Goal: Information Seeking & Learning: Learn about a topic

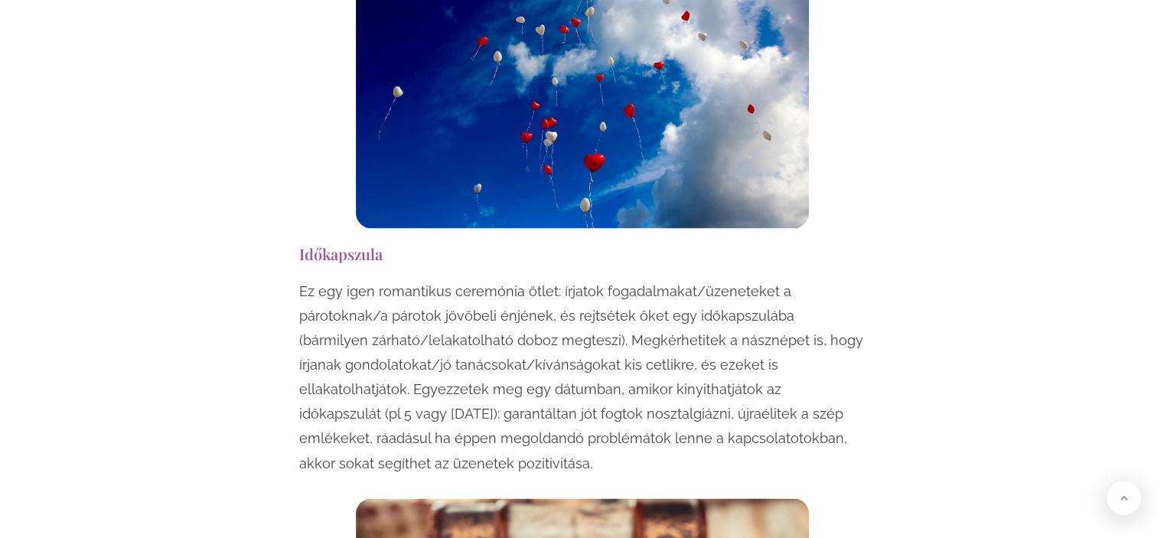
scroll to position [8187, 0]
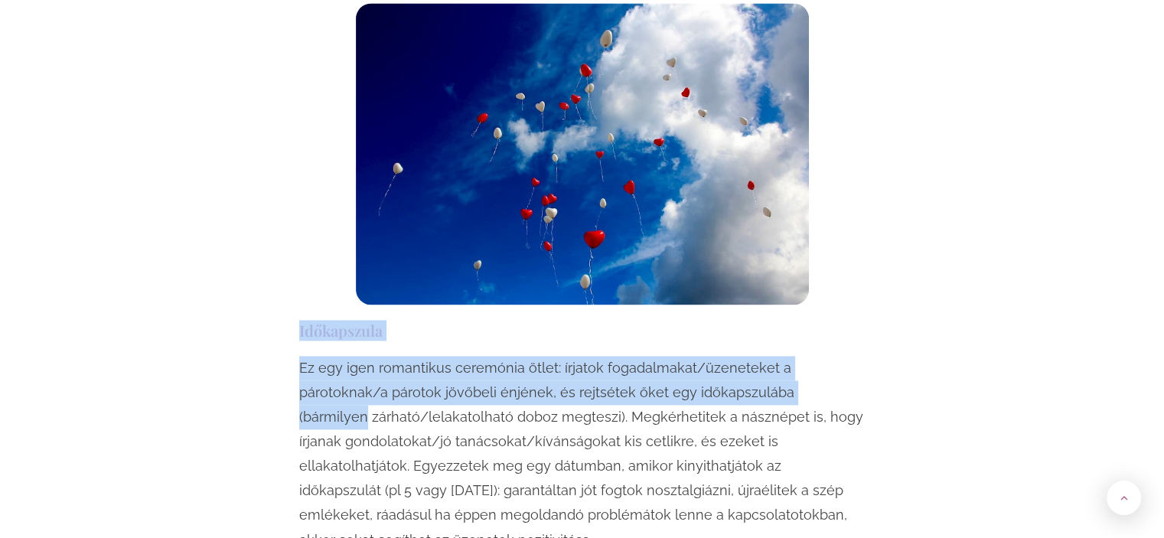
drag, startPoint x: 301, startPoint y: 206, endPoint x: 878, endPoint y: 275, distance: 581.0
click at [475, 356] on p "Ez egy igen romantikus ceremónia ötlet: írjatok fogadalmakat/üzeneteket a párot…" at bounding box center [582, 454] width 566 height 196
drag, startPoint x: 298, startPoint y: 208, endPoint x: 847, endPoint y: 272, distance: 552.3
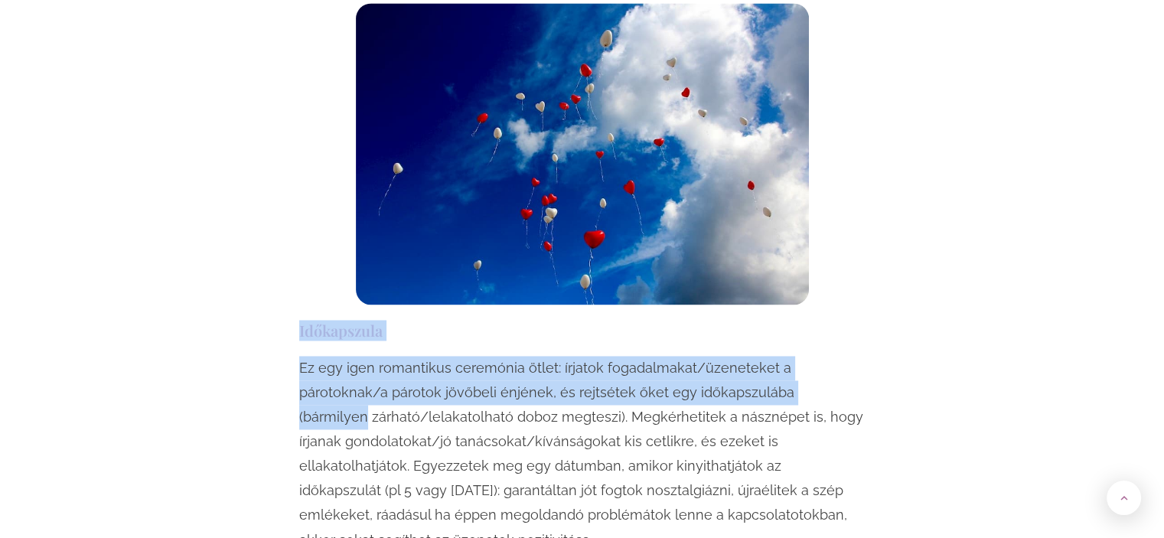
click at [475, 320] on h3 "Időkapszula" at bounding box center [582, 330] width 566 height 21
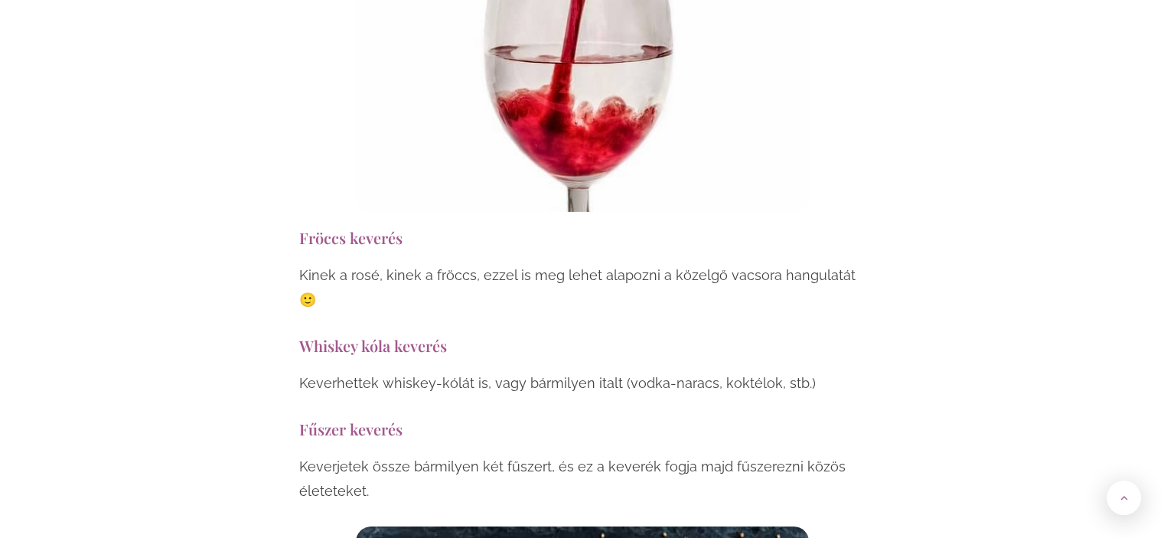
scroll to position [4820, 0]
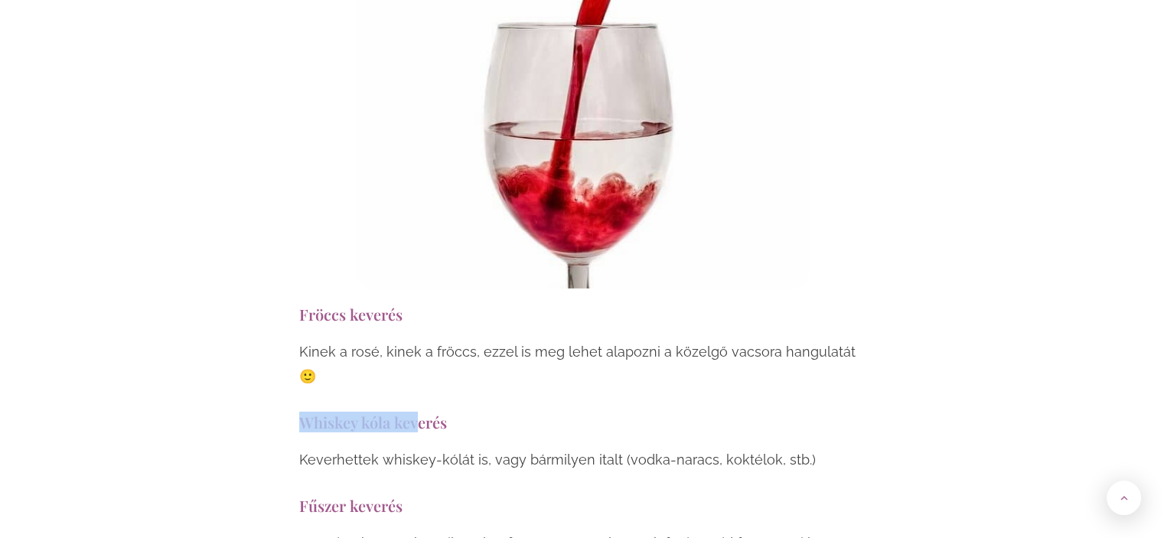
drag, startPoint x: 299, startPoint y: 324, endPoint x: 415, endPoint y: 330, distance: 115.7
click at [415, 412] on h3 "Whiskey kóla keverés" at bounding box center [582, 422] width 566 height 21
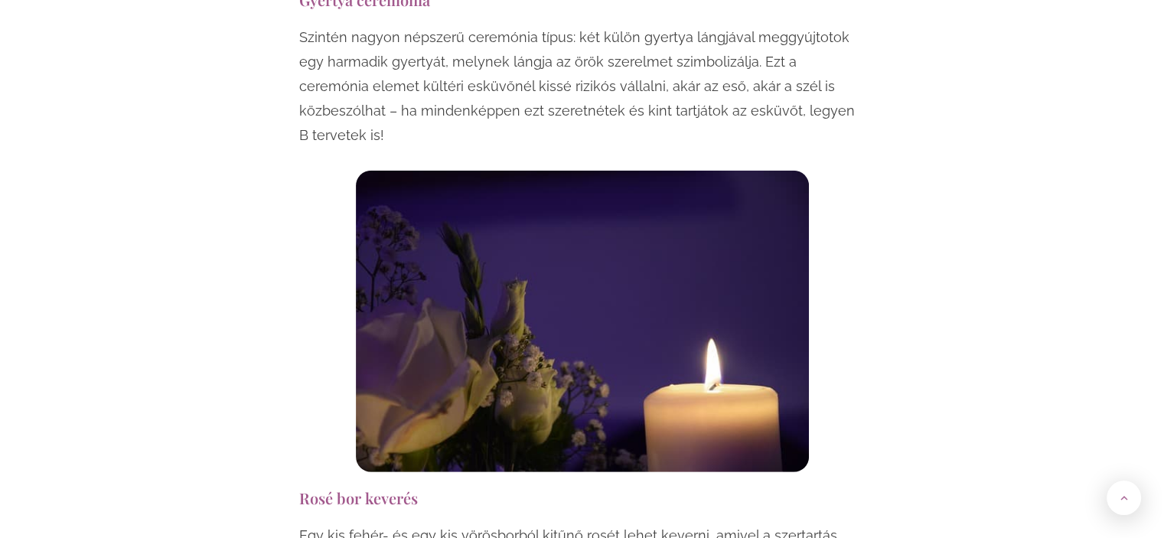
scroll to position [4132, 0]
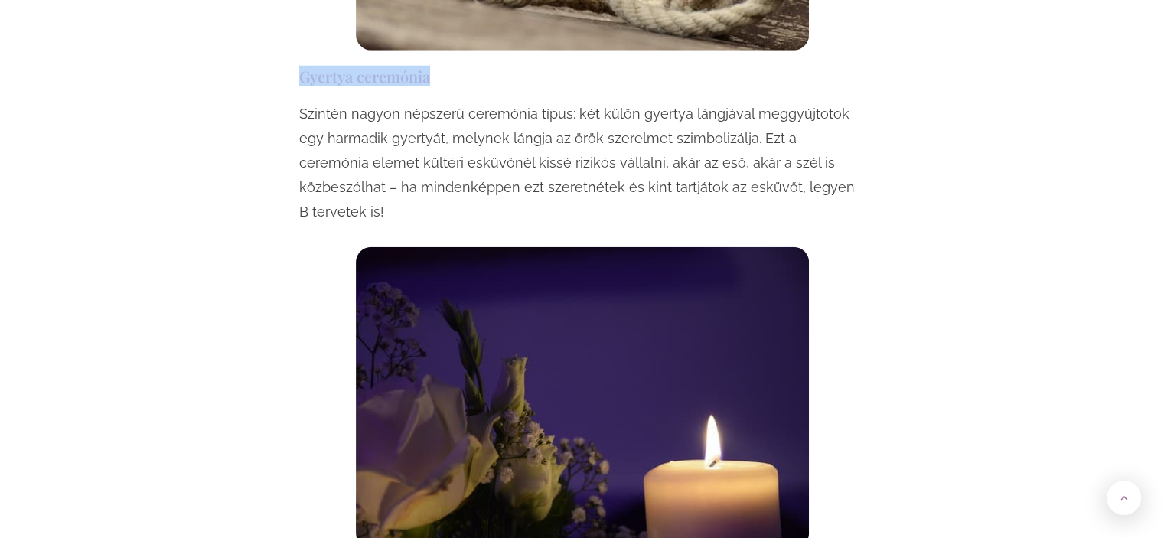
drag, startPoint x: 301, startPoint y: 25, endPoint x: 441, endPoint y: 35, distance: 140.4
click at [441, 66] on h3 "Gyertya ceremónia" at bounding box center [582, 76] width 566 height 21
click at [438, 66] on h3 "Gyertya ceremónia" at bounding box center [582, 76] width 566 height 21
click at [670, 129] on p "Szintén nagyon népszerű ceremónia típus: két külön gyertya lángjával meggyújtot…" at bounding box center [582, 163] width 566 height 122
click at [643, 137] on p "Szintén nagyon népszerű ceremónia típus: két külön gyertya lángjával meggyújtot…" at bounding box center [582, 163] width 566 height 122
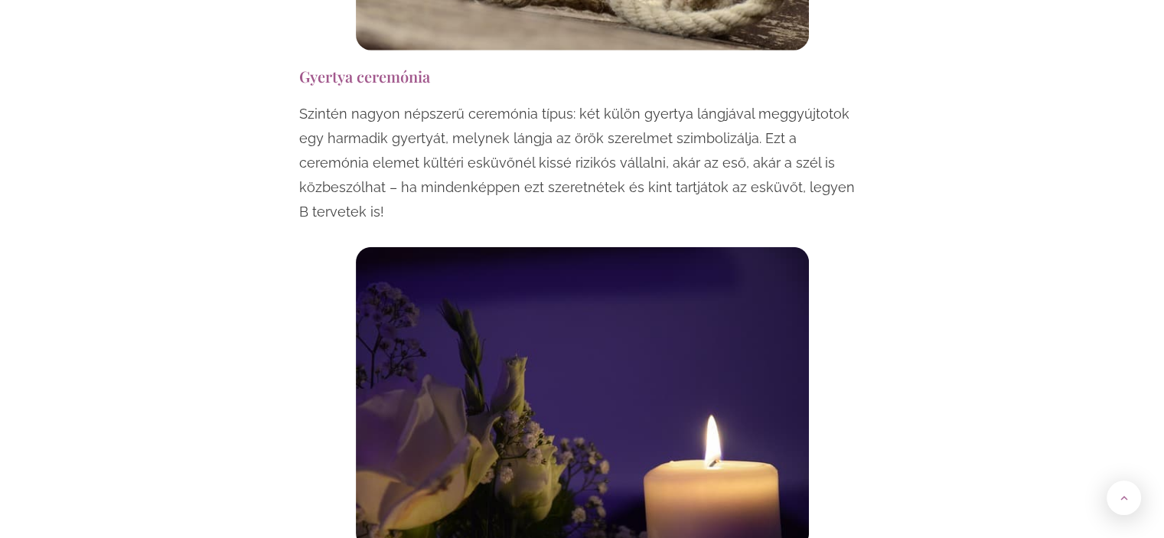
click at [769, 138] on p "Szintén nagyon népszerű ceremónia típus: két külön gyertya lángjával meggyújtot…" at bounding box center [582, 163] width 566 height 122
click at [840, 138] on p "Szintén nagyon népszerű ceremónia típus: két külön gyertya lángjával meggyújtot…" at bounding box center [582, 163] width 566 height 122
click at [731, 102] on p "Szintén nagyon népszerű ceremónia típus: két külön gyertya lángjával meggyújtot…" at bounding box center [582, 163] width 566 height 122
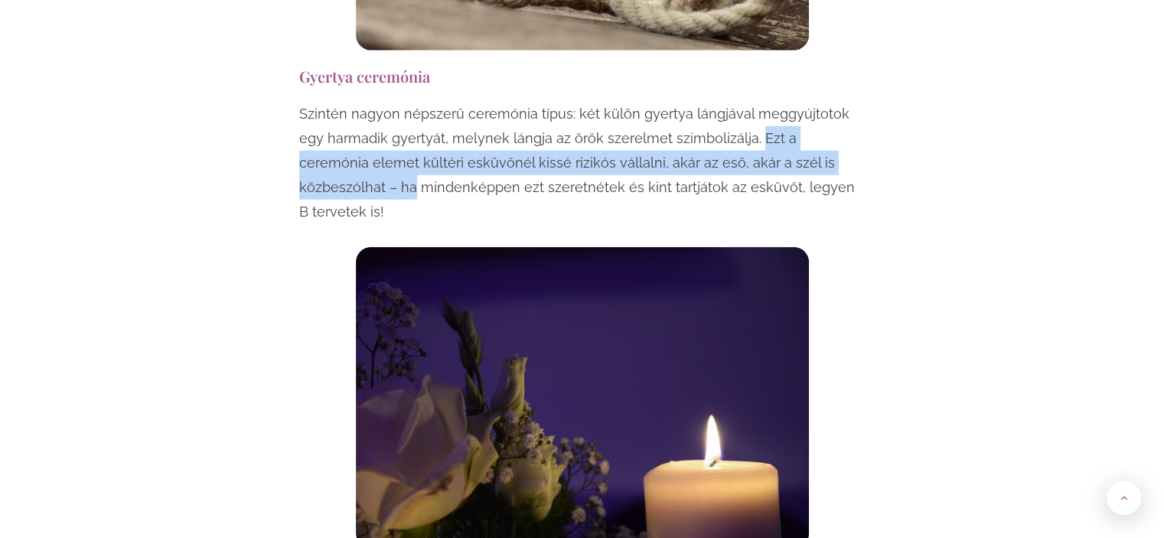
drag, startPoint x: 728, startPoint y: 91, endPoint x: 891, endPoint y: 120, distance: 164.8
